Goal: Use online tool/utility: Utilize a website feature to perform a specific function

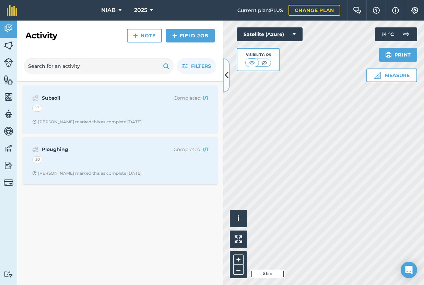
click at [227, 80] on icon at bounding box center [227, 75] width 4 height 12
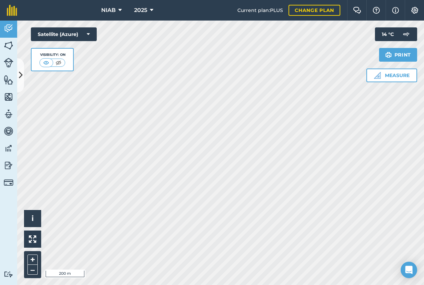
click at [400, 75] on div "Hello i © 2025 TomTom, Microsoft 200 m + – Satellite (Azure) Visibility: On Mea…" at bounding box center [220, 153] width 407 height 265
click at [152, 9] on icon at bounding box center [151, 10] width 3 height 8
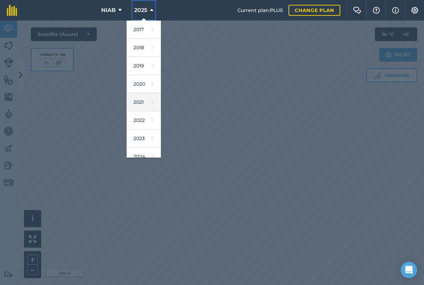
scroll to position [63, 0]
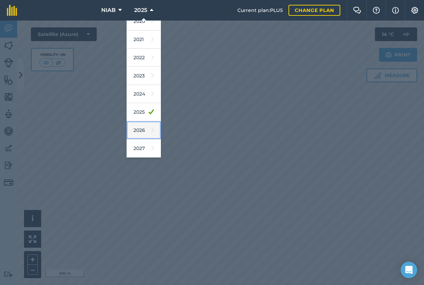
click at [140, 128] on link "2026" at bounding box center [144, 130] width 34 height 18
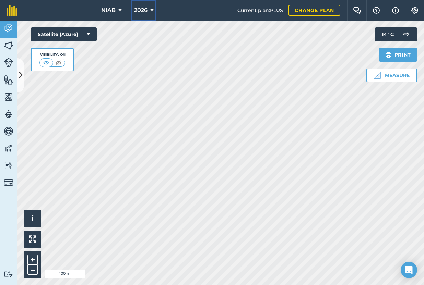
click at [148, 8] on button "2026" at bounding box center [143, 10] width 25 height 21
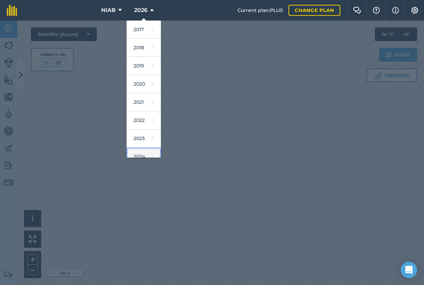
click at [138, 154] on link "2024" at bounding box center [144, 157] width 34 height 18
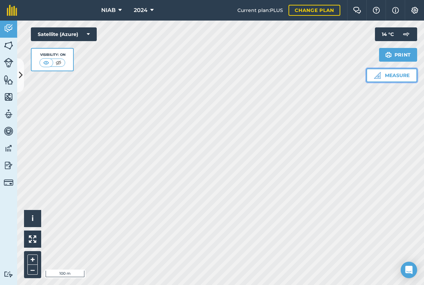
click at [405, 76] on button "Measure" at bounding box center [391, 76] width 51 height 14
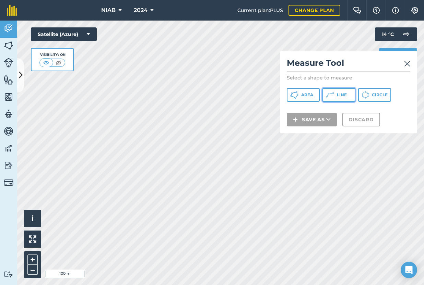
click at [341, 97] on span "Line" at bounding box center [342, 94] width 10 height 5
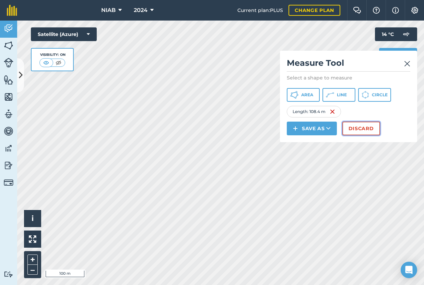
click at [356, 125] on button "Discard" at bounding box center [361, 129] width 38 height 14
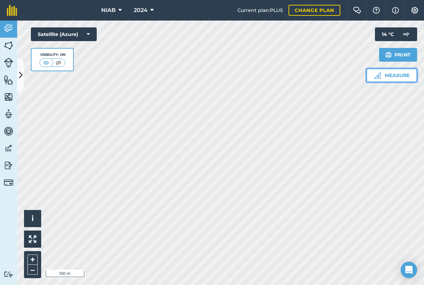
click at [383, 74] on button "Measure" at bounding box center [391, 76] width 51 height 14
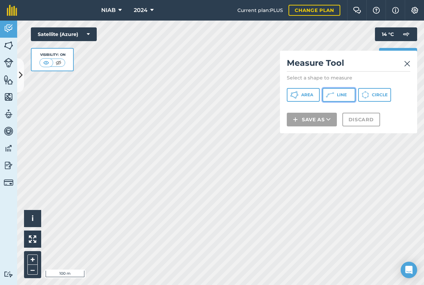
click at [335, 93] on button "Line" at bounding box center [338, 95] width 33 height 14
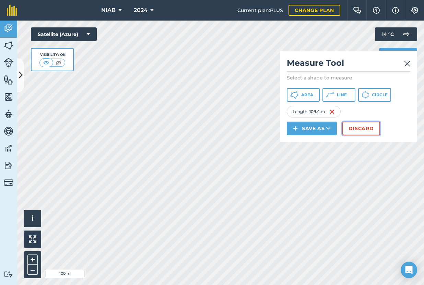
click at [363, 129] on button "Discard" at bounding box center [361, 129] width 38 height 14
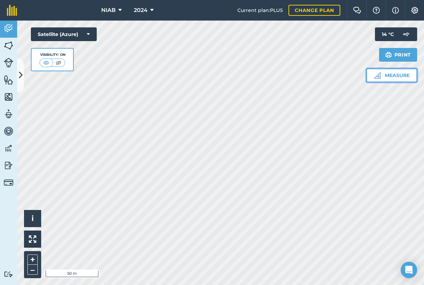
click at [383, 78] on button "Measure" at bounding box center [391, 76] width 51 height 14
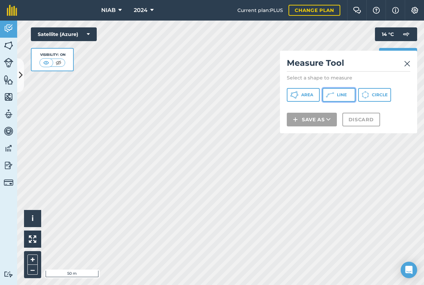
click at [336, 97] on button "Line" at bounding box center [338, 95] width 33 height 14
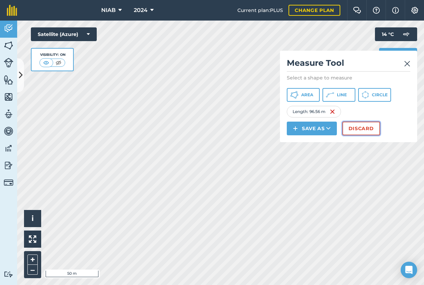
click at [359, 128] on button "Discard" at bounding box center [361, 129] width 38 height 14
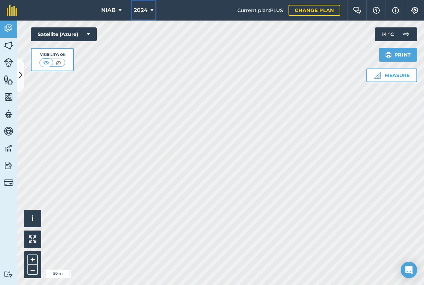
click at [151, 10] on icon at bounding box center [151, 10] width 3 height 8
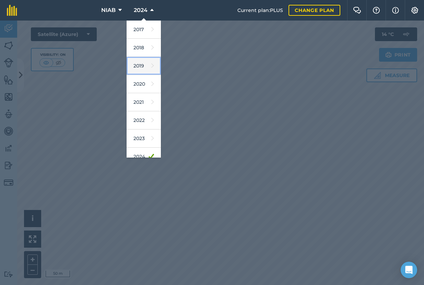
click at [144, 65] on link "2019" at bounding box center [144, 66] width 34 height 18
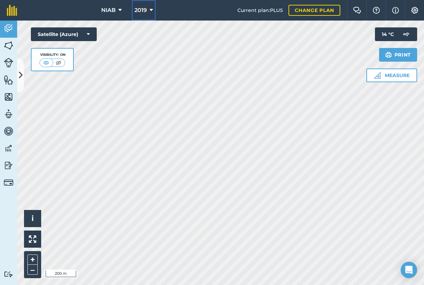
click at [150, 9] on icon at bounding box center [150, 10] width 3 height 8
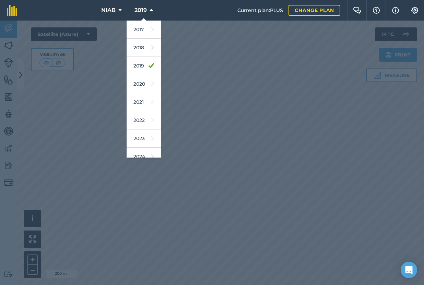
click at [227, 132] on div at bounding box center [212, 153] width 424 height 265
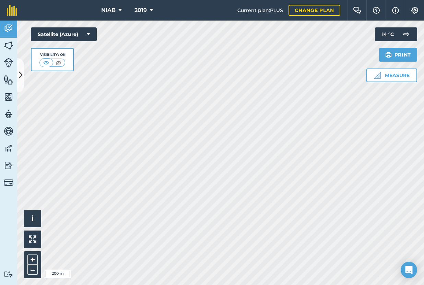
click at [269, 285] on html "NIAB 2019 Current plan : PLUS Change plan Farm Chat Help Info Settings NIAB - 2…" at bounding box center [212, 142] width 424 height 285
click at [151, 9] on icon at bounding box center [150, 10] width 3 height 8
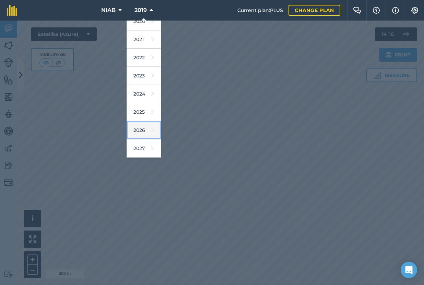
click at [151, 132] on icon at bounding box center [152, 130] width 3 height 10
